Goal: Check status: Check status

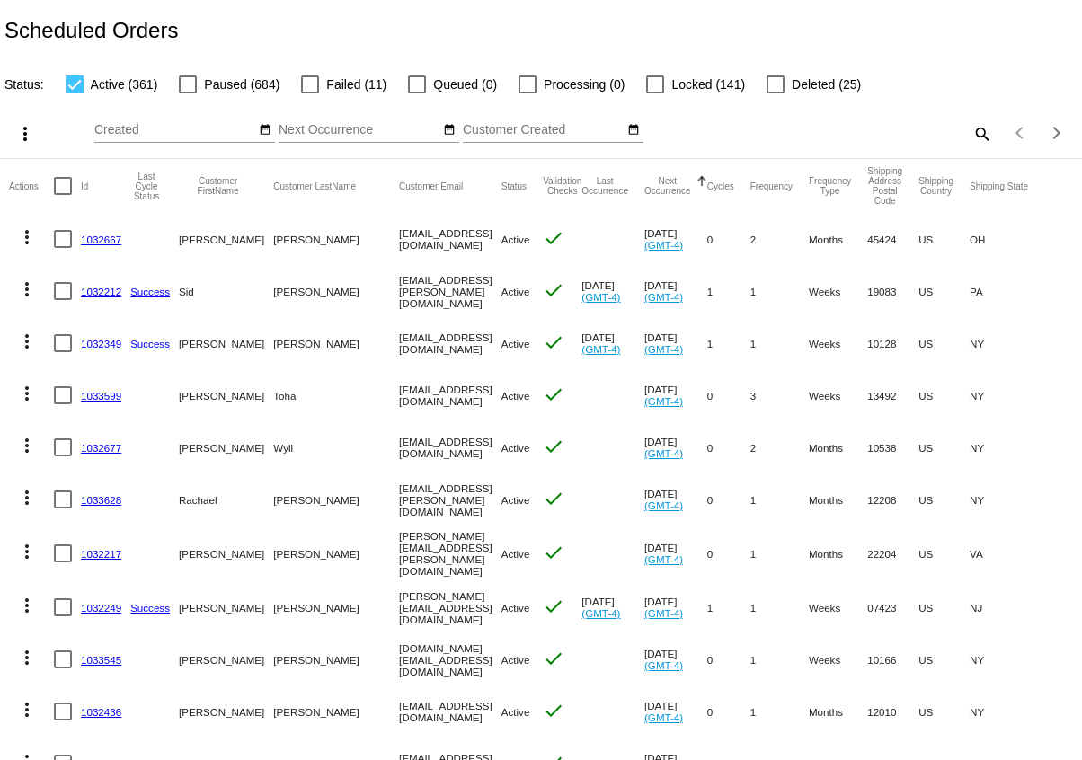
click at [981, 129] on mat-icon "search" at bounding box center [982, 134] width 22 height 28
click at [927, 124] on input "Search" at bounding box center [858, 130] width 270 height 14
paste input "[EMAIL_ADDRESS][DOMAIN_NAME]"
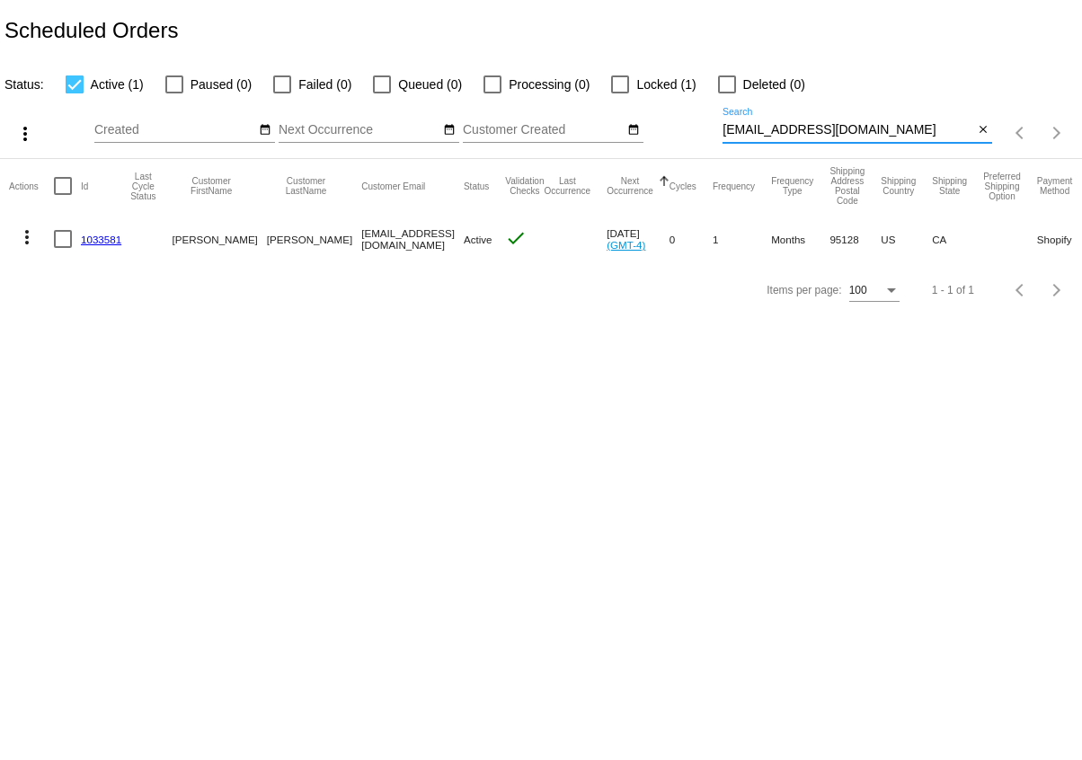
type input "[EMAIL_ADDRESS][DOMAIN_NAME]"
click at [95, 238] on link "1033581" at bounding box center [101, 240] width 40 height 12
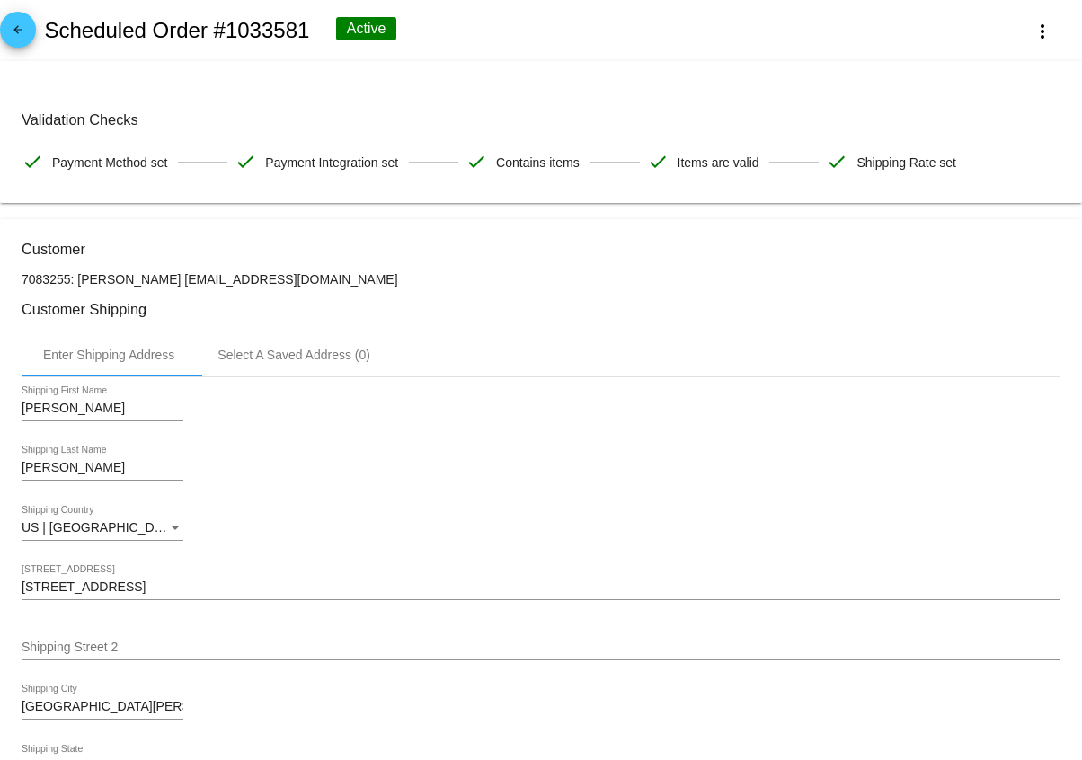
drag, startPoint x: 307, startPoint y: 31, endPoint x: 212, endPoint y: 35, distance: 94.5
click at [212, 35] on h2 "Scheduled Order #1033581" at bounding box center [176, 30] width 265 height 25
copy h2 "#1033581"
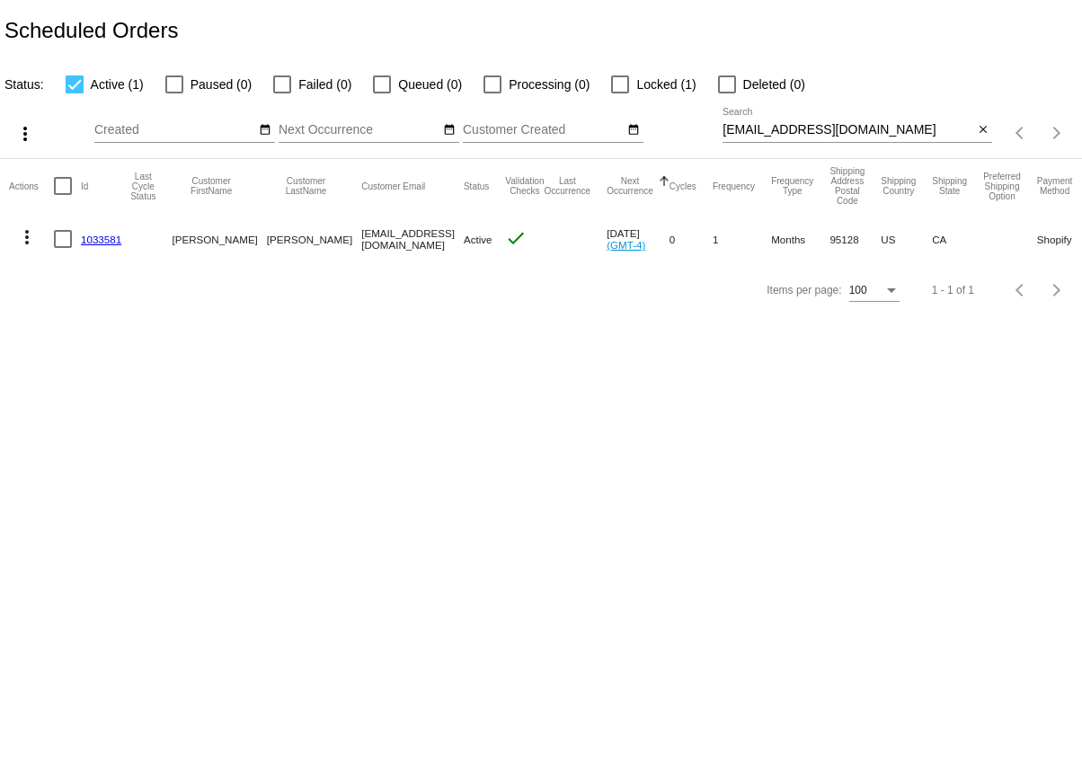
drag, startPoint x: 388, startPoint y: 241, endPoint x: 286, endPoint y: 243, distance: 102.5
click at [286, 243] on mat-row "more_vert 1033581 Amy Schmidt amycsch@gmail.com Active check Sep 30 2025 (GMT-4…" at bounding box center [651, 239] width 1284 height 52
copy mat-row "[EMAIL_ADDRESS][DOMAIN_NAME]"
